Goal: Navigation & Orientation: Find specific page/section

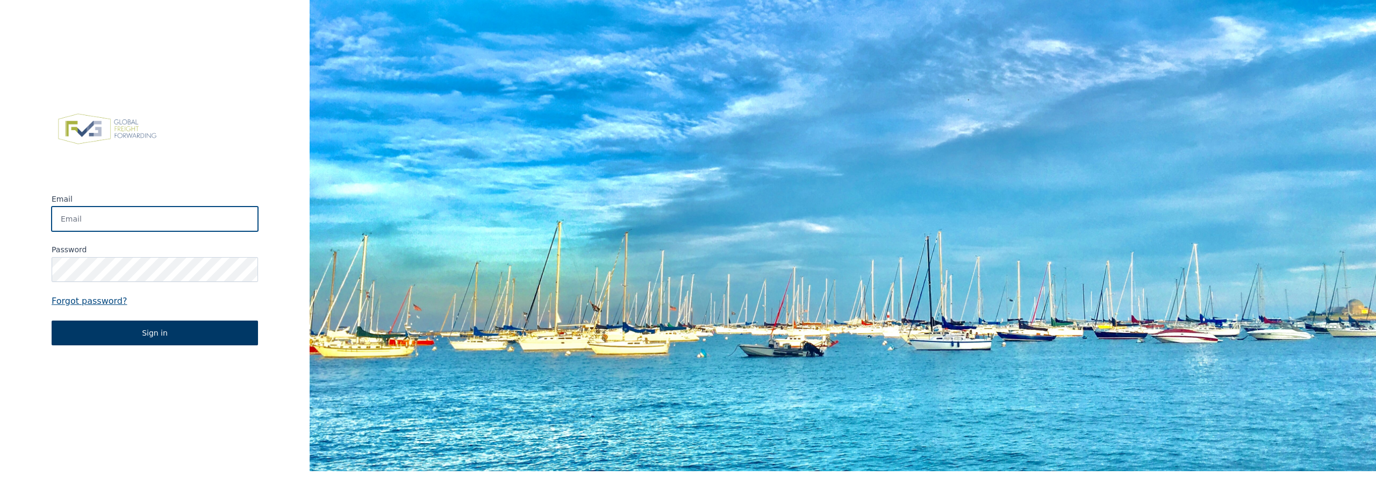
type input "[EMAIL_ADDRESS][DOMAIN_NAME]"
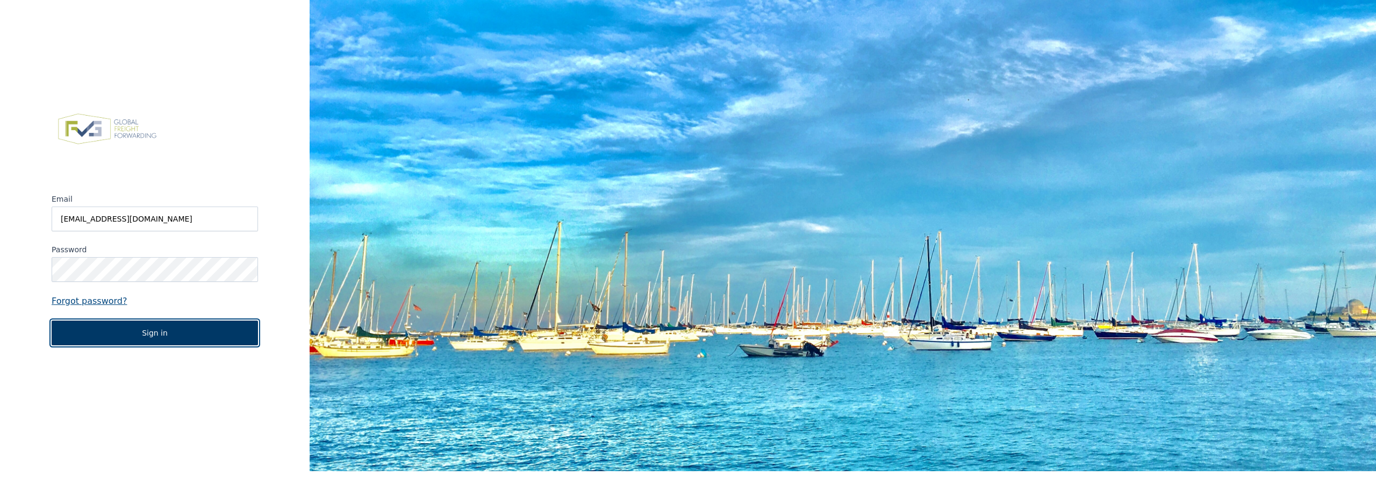
click at [118, 342] on button "Sign in" at bounding box center [155, 332] width 206 height 25
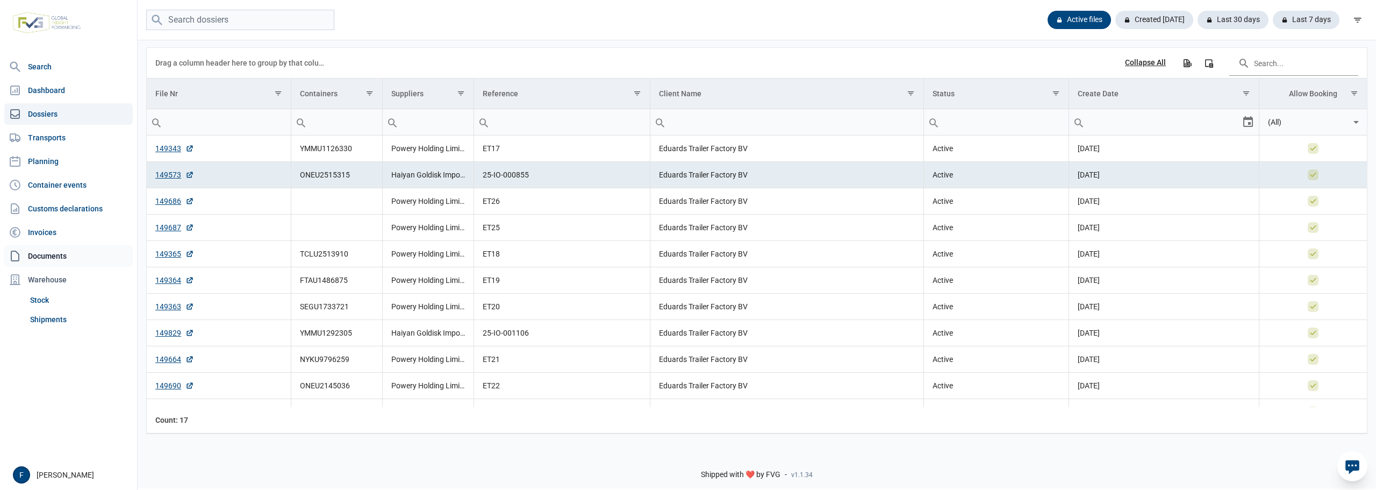
click at [62, 253] on link "Documents" at bounding box center [68, 255] width 128 height 21
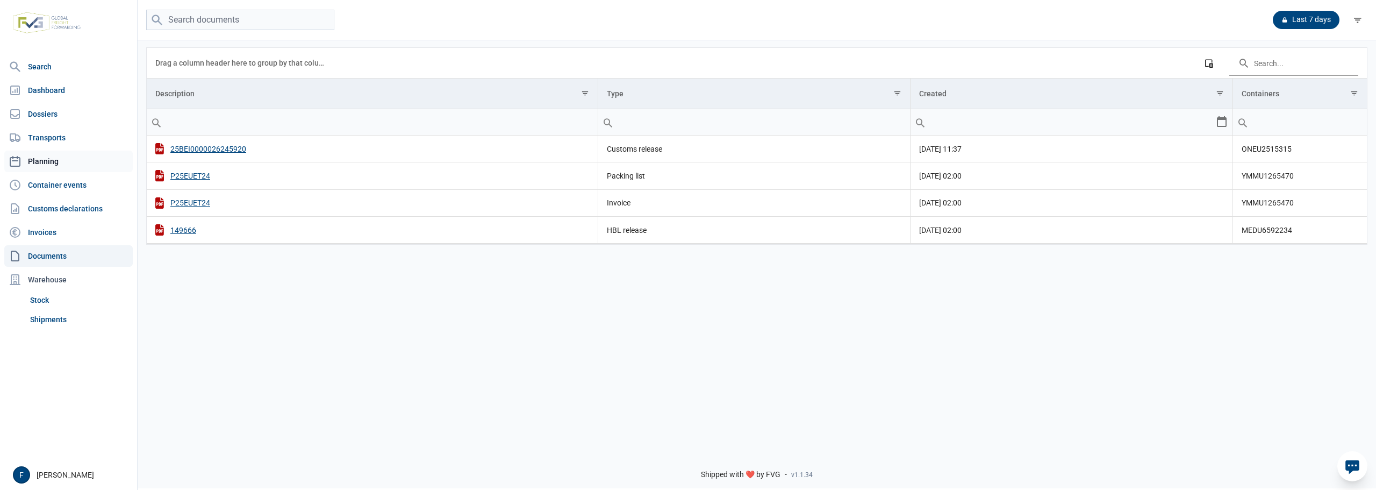
click at [41, 162] on link "Planning" at bounding box center [68, 160] width 128 height 21
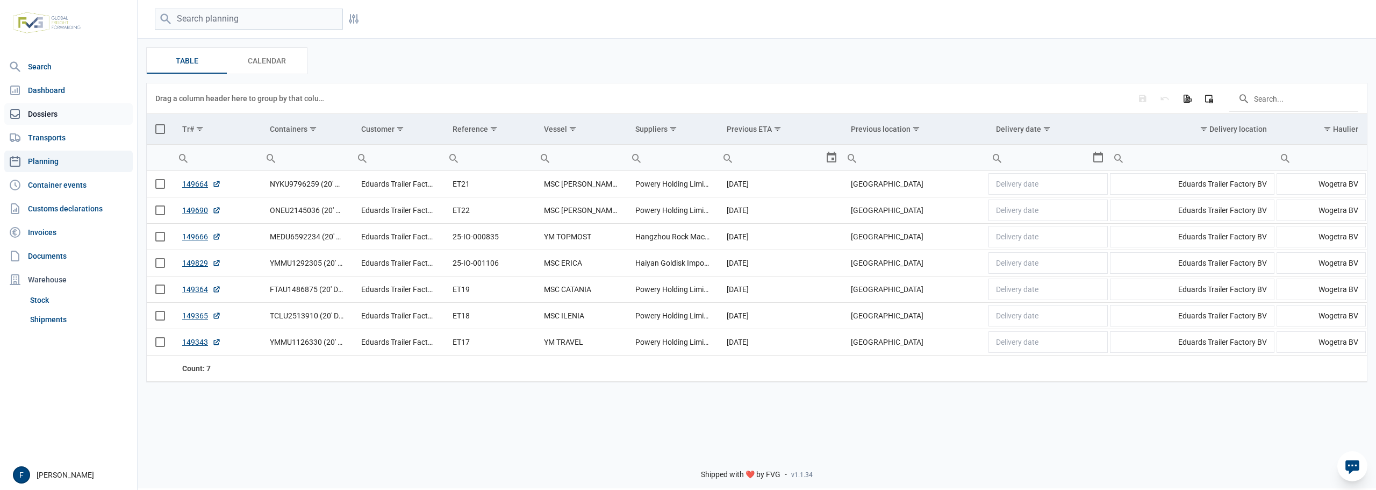
click at [52, 113] on link "Dossiers" at bounding box center [68, 113] width 128 height 21
